Goal: Task Accomplishment & Management: Manage account settings

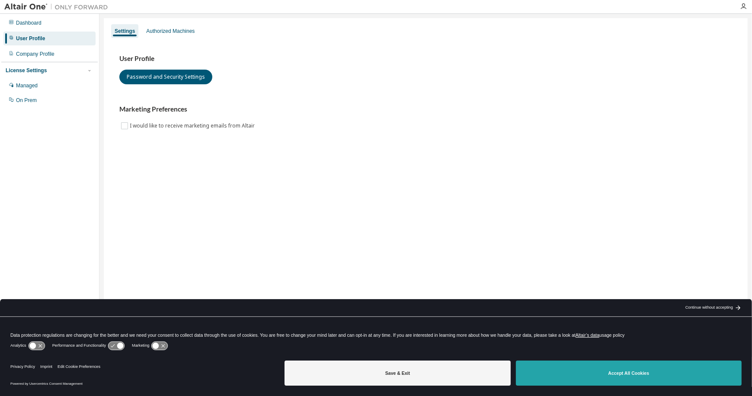
click at [573, 375] on button "Accept All Cookies" at bounding box center [629, 373] width 226 height 25
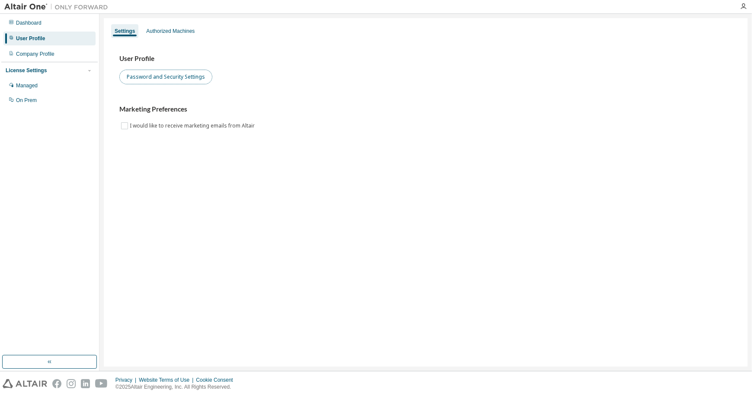
click at [173, 74] on button "Password and Security Settings" at bounding box center [165, 77] width 93 height 15
click at [55, 56] on div "Company Profile" at bounding box center [49, 54] width 92 height 14
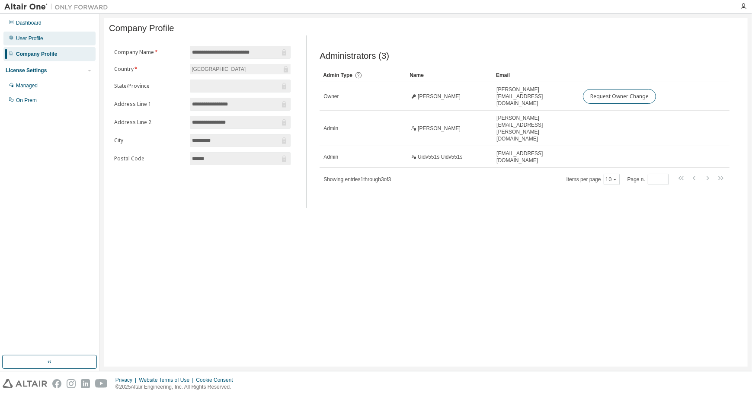
click at [33, 40] on div "User Profile" at bounding box center [29, 38] width 27 height 7
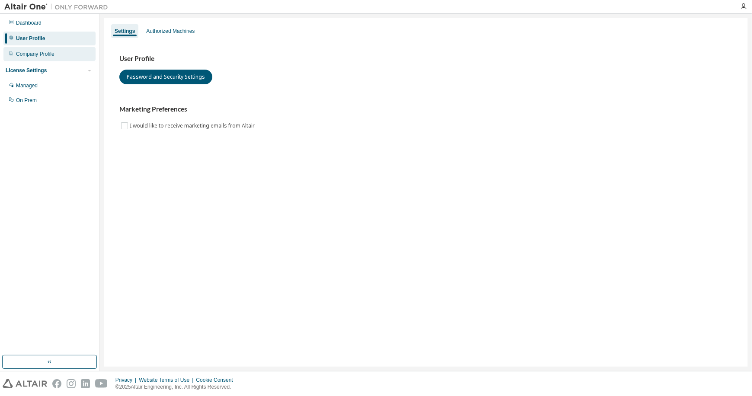
click at [37, 56] on div "Company Profile" at bounding box center [35, 54] width 38 height 7
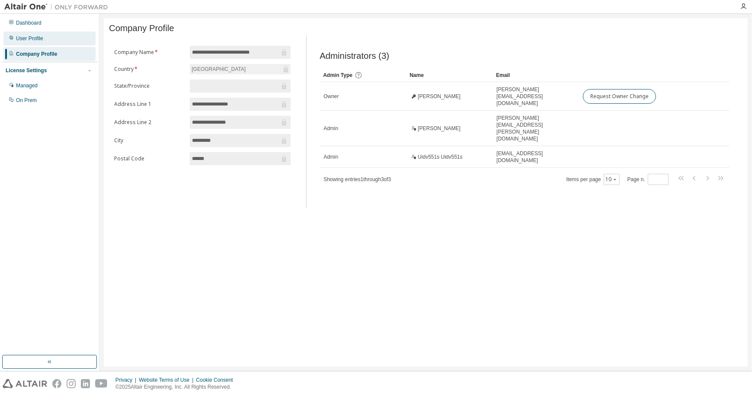
click at [31, 39] on div "User Profile" at bounding box center [29, 38] width 27 height 7
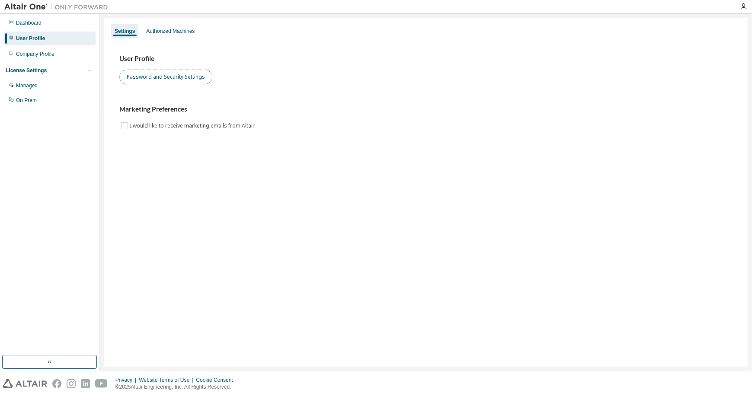
click at [140, 79] on button "Password and Security Settings" at bounding box center [165, 77] width 93 height 15
